Goal: Information Seeking & Learning: Learn about a topic

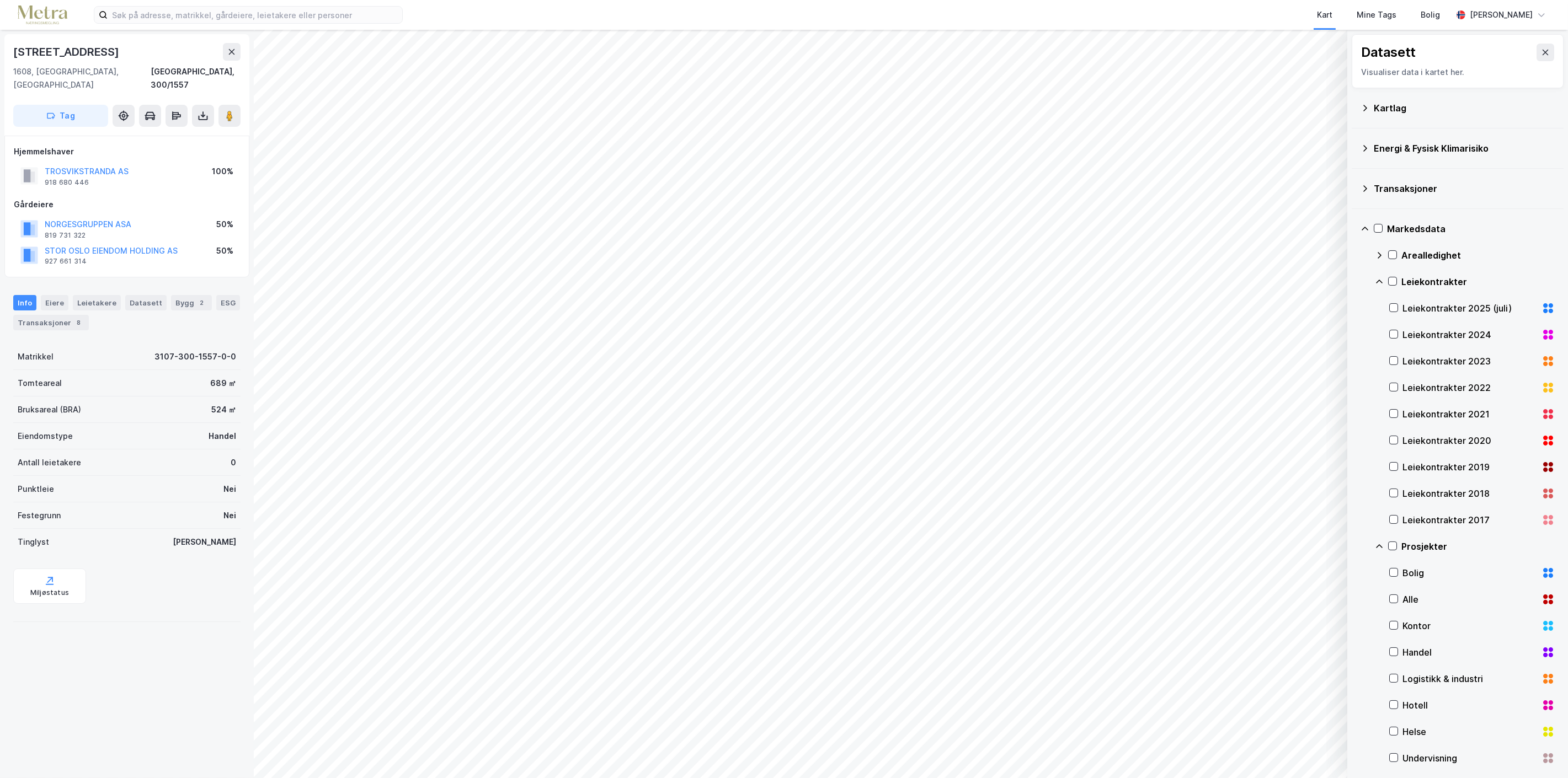
scroll to position [58, 0]
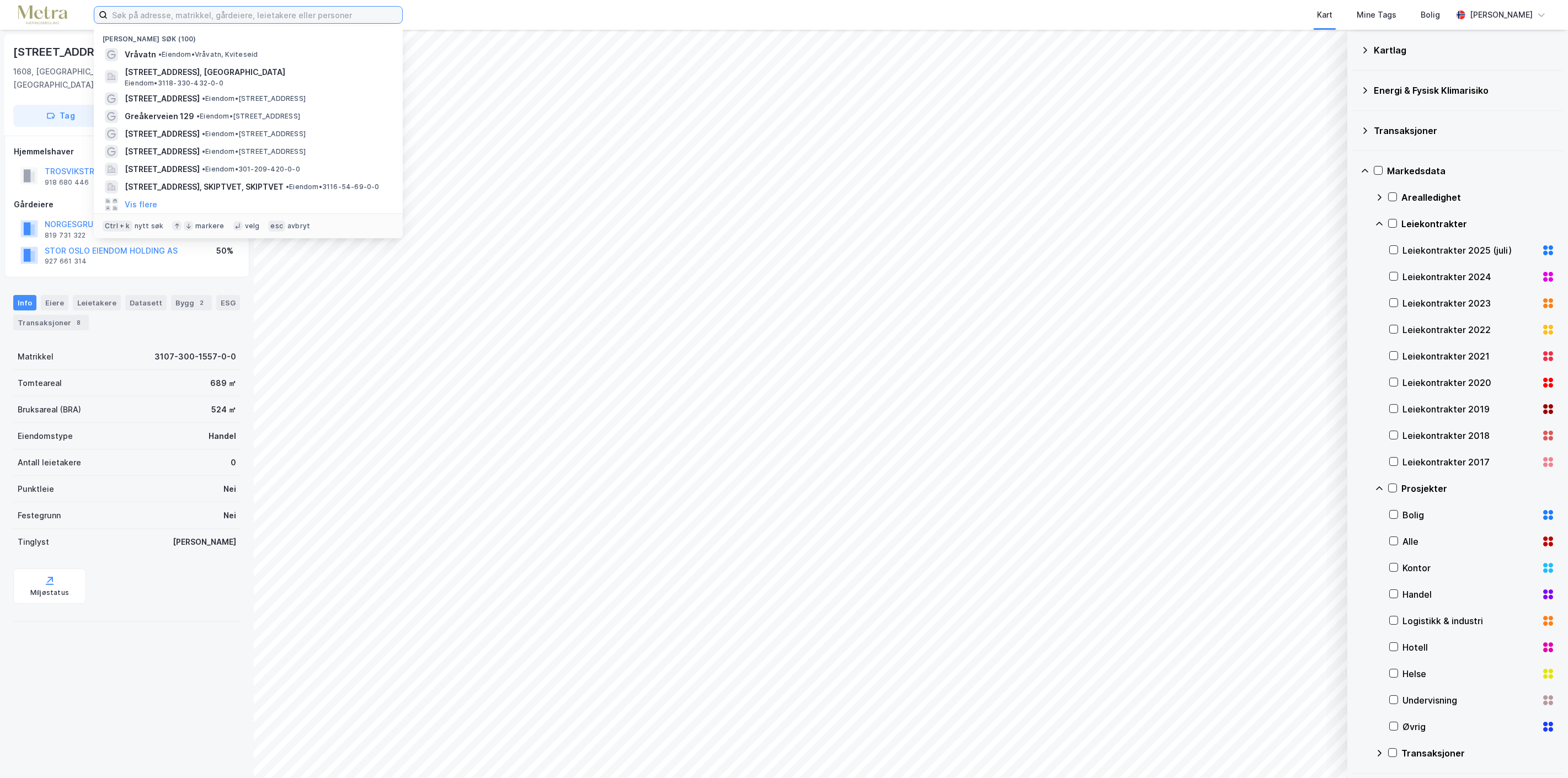
click at [304, 14] on input at bounding box center [255, 15] width 295 height 17
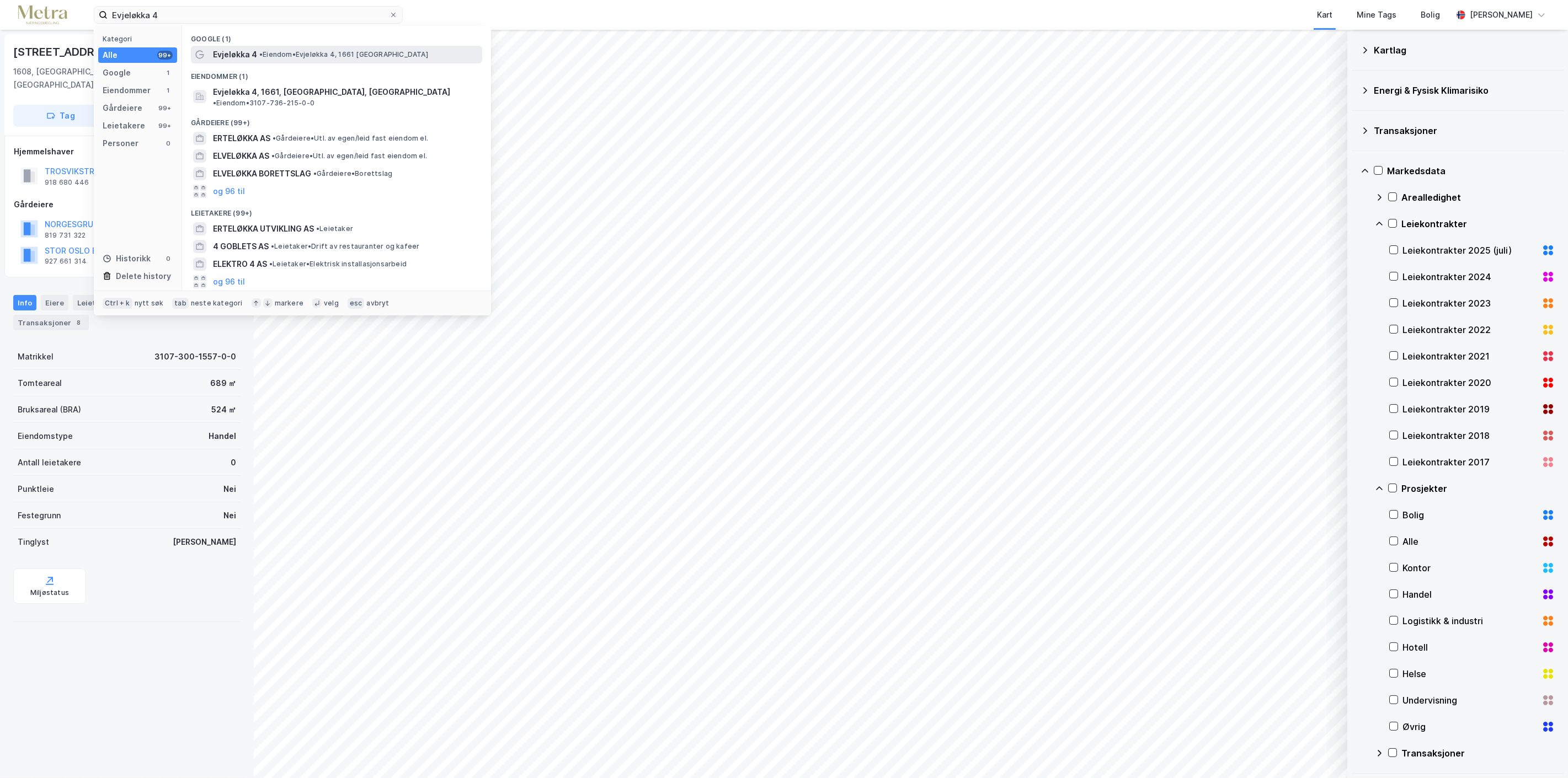
click at [282, 53] on span "• Eiendom • Evjeløkka 4, 1661 [GEOGRAPHIC_DATA]" at bounding box center [343, 55] width 169 height 9
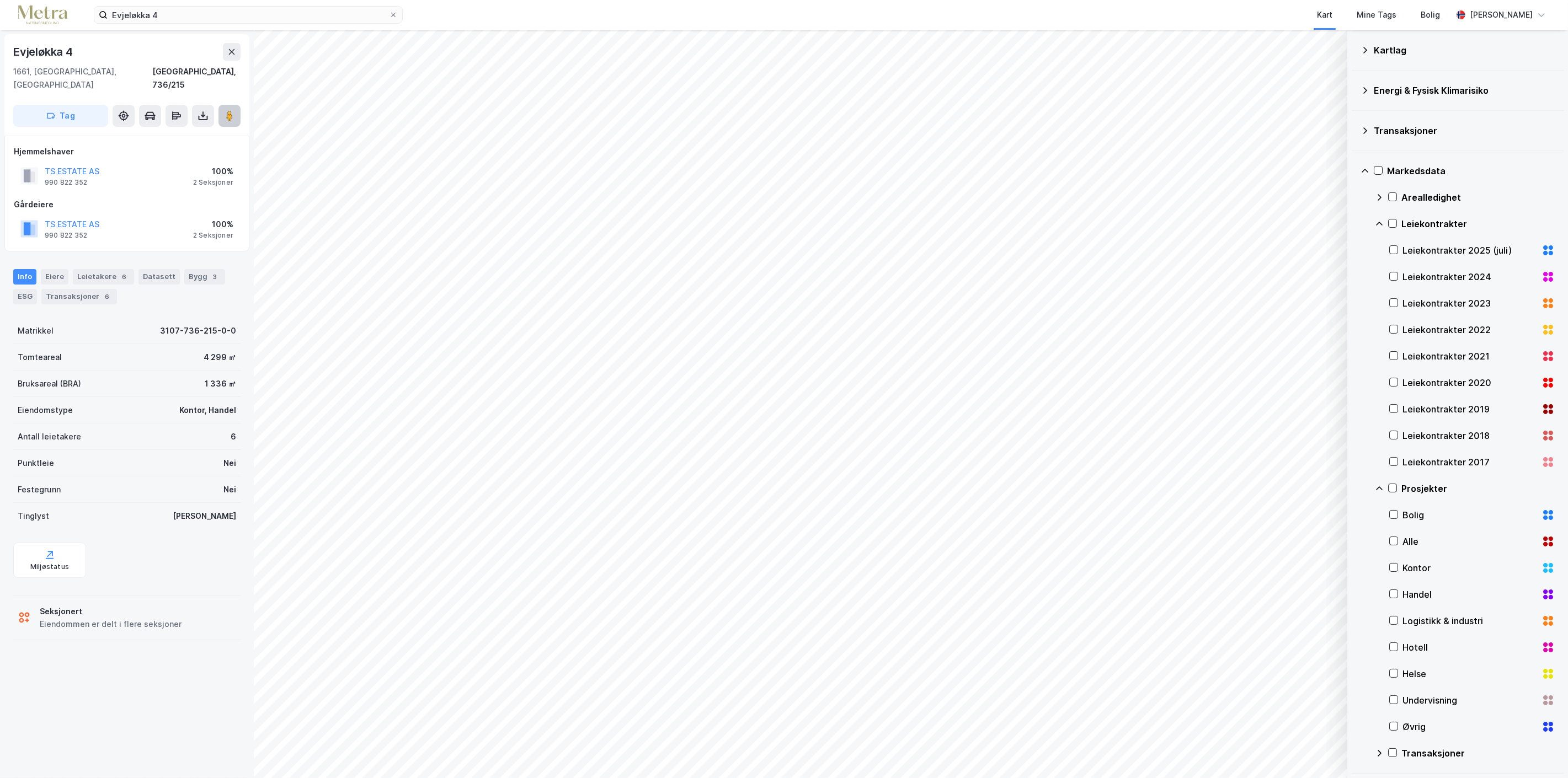
click at [226, 111] on icon at bounding box center [230, 116] width 11 height 11
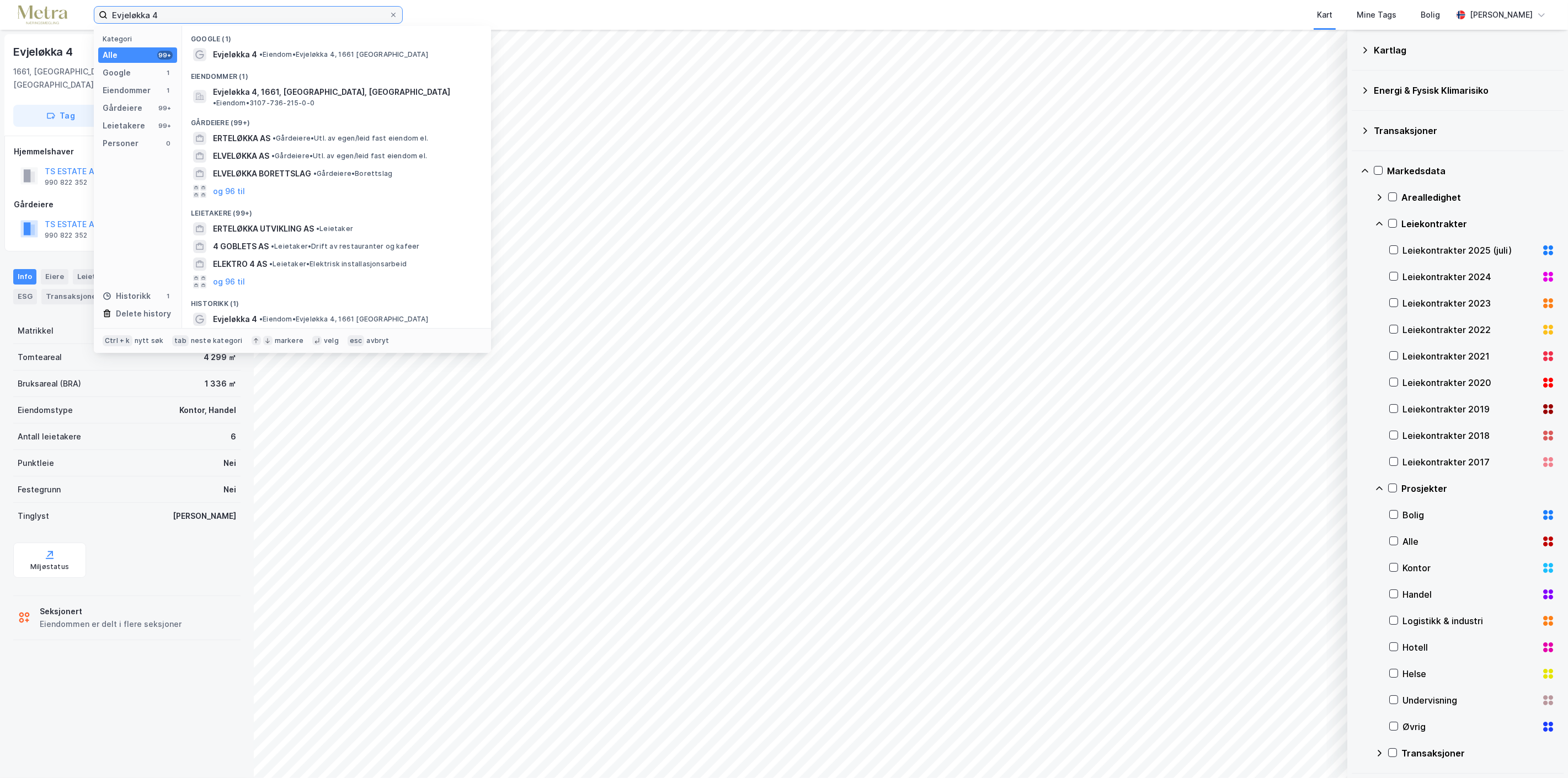
drag, startPoint x: 376, startPoint y: 12, endPoint x: 94, endPoint y: 15, distance: 282.0
click at [94, 15] on label "Evjeløkka 4" at bounding box center [248, 15] width 309 height 18
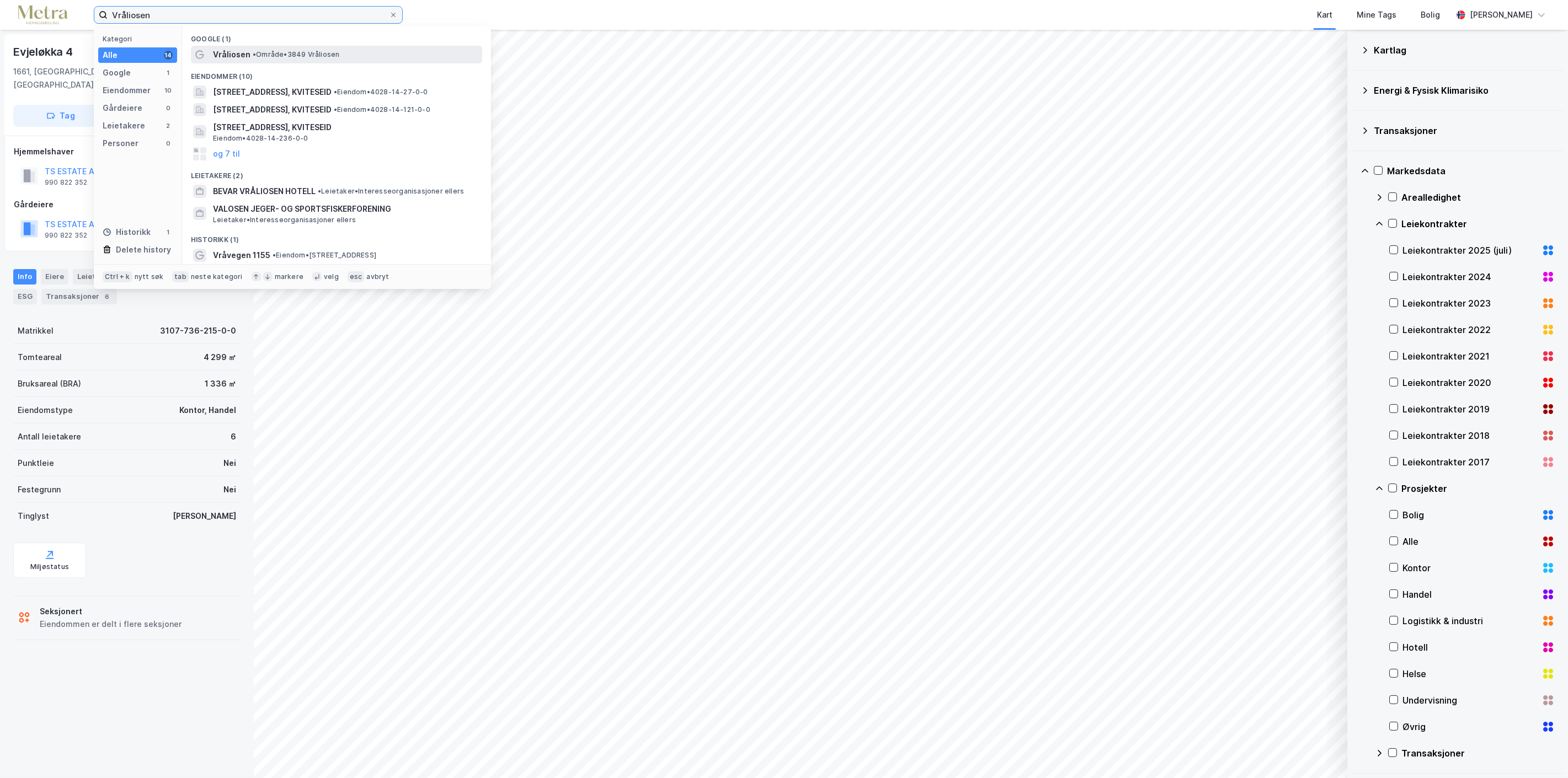
type input "Vråliosen"
click at [233, 48] on span "Vråliosen" at bounding box center [232, 55] width 38 height 13
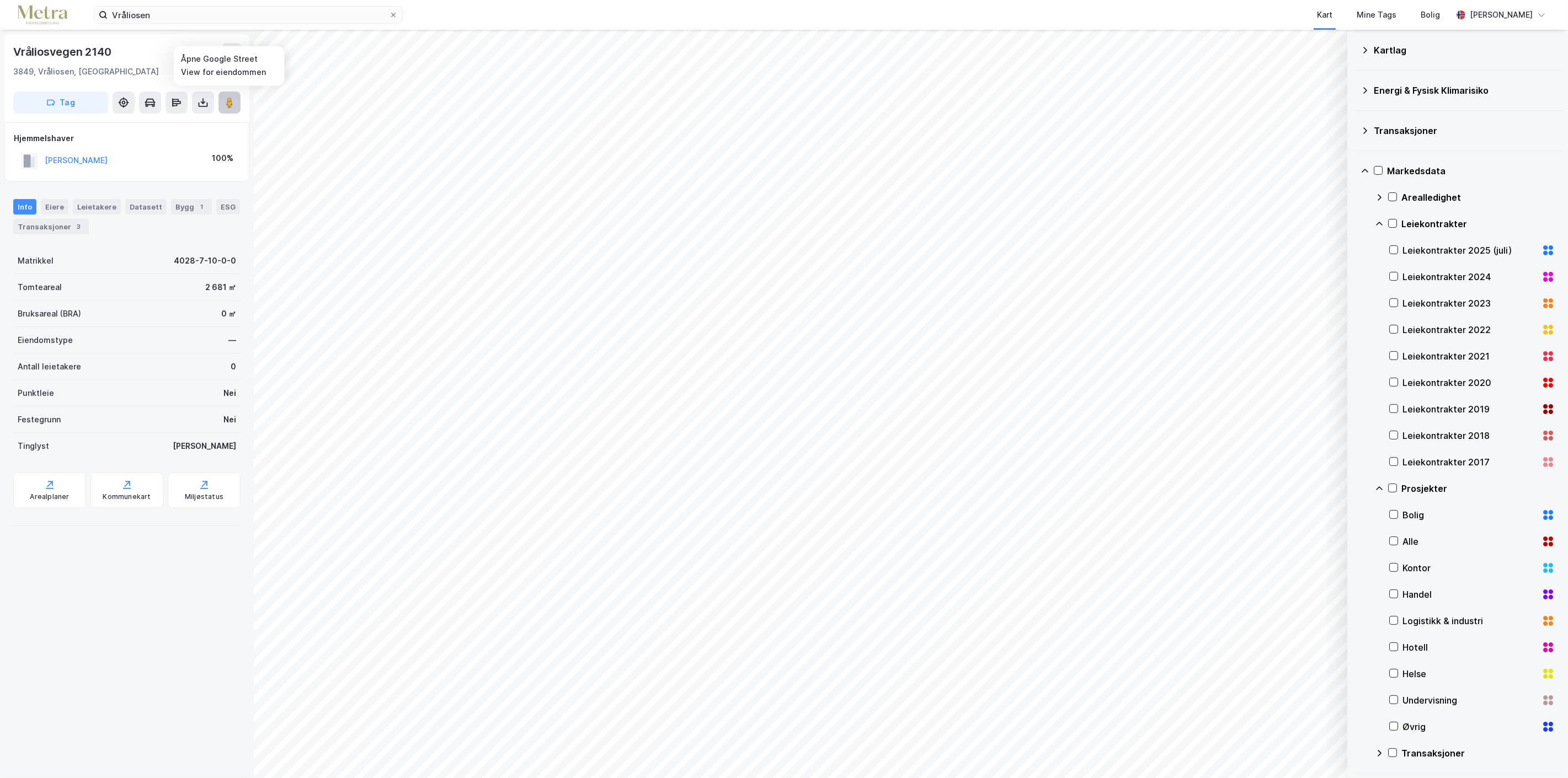
click at [229, 99] on image at bounding box center [229, 103] width 6 height 11
click at [396, 14] on icon at bounding box center [393, 15] width 6 height 6
click at [389, 14] on input "Vråliosen" at bounding box center [249, 15] width 282 height 17
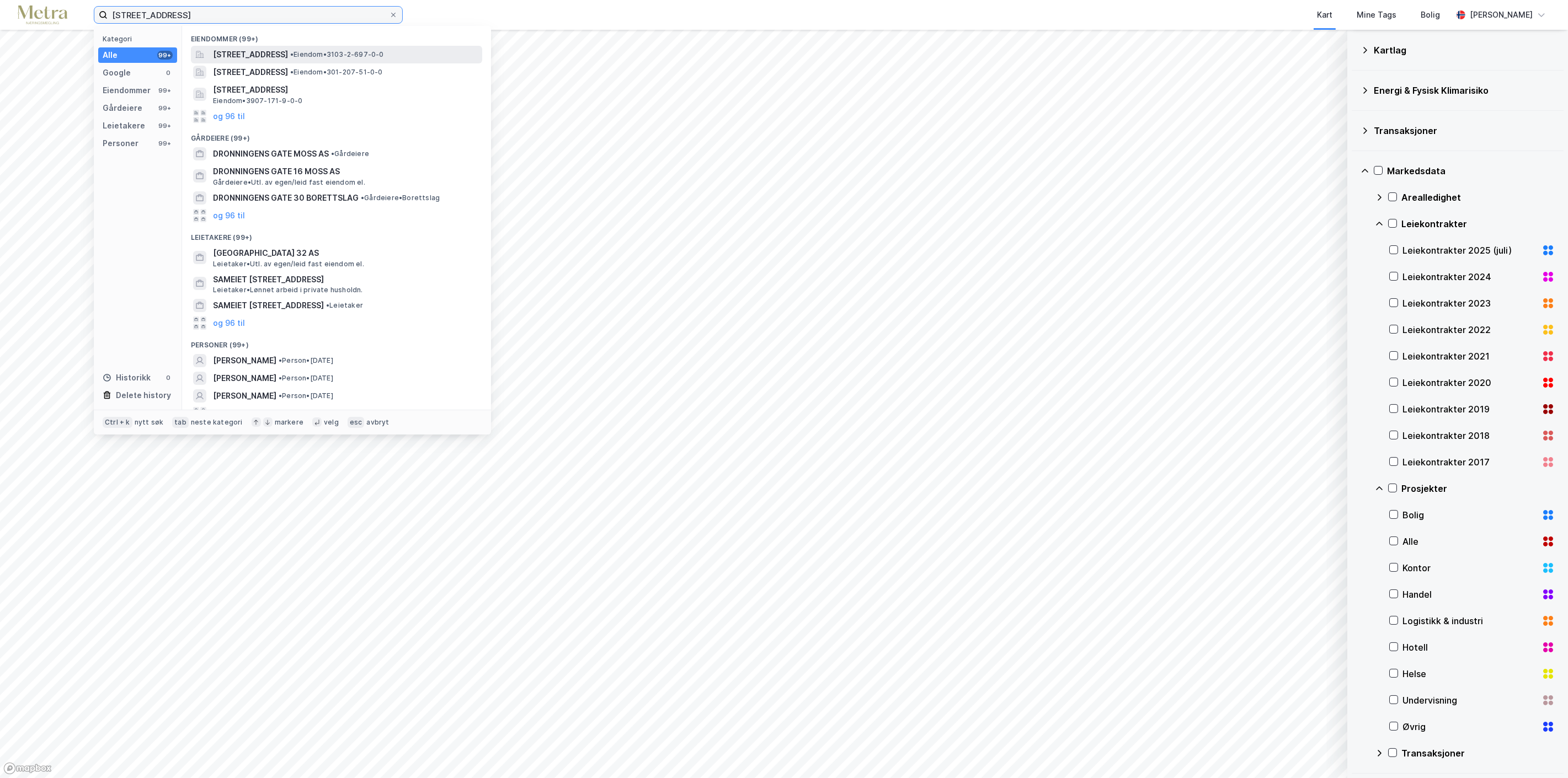
type input "[STREET_ADDRESS]"
click at [285, 50] on span "[STREET_ADDRESS]" at bounding box center [250, 55] width 75 height 13
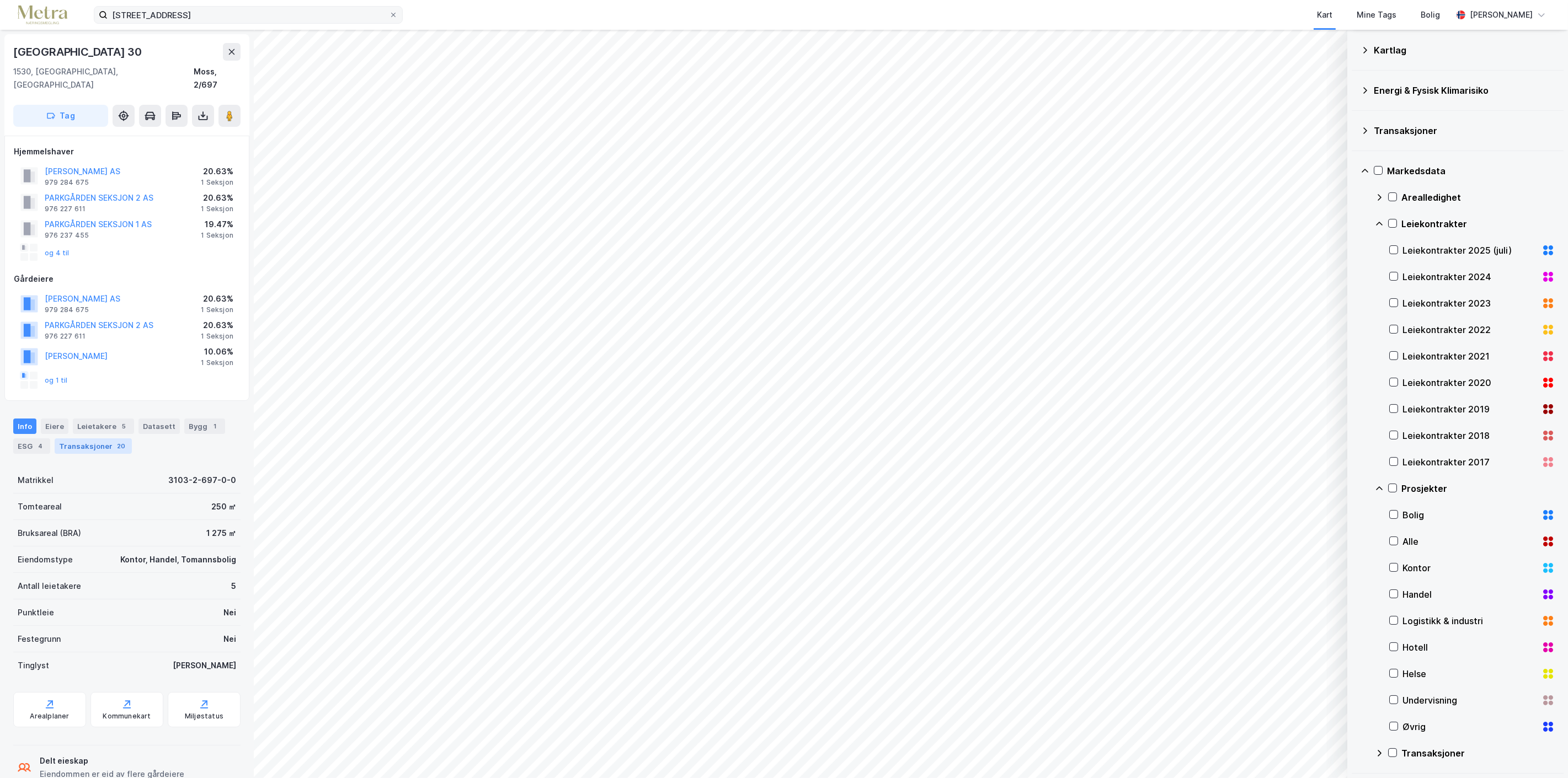
click at [91, 438] on div "Transaksjoner 20" at bounding box center [93, 446] width 77 height 15
